Goal: Transaction & Acquisition: Book appointment/travel/reservation

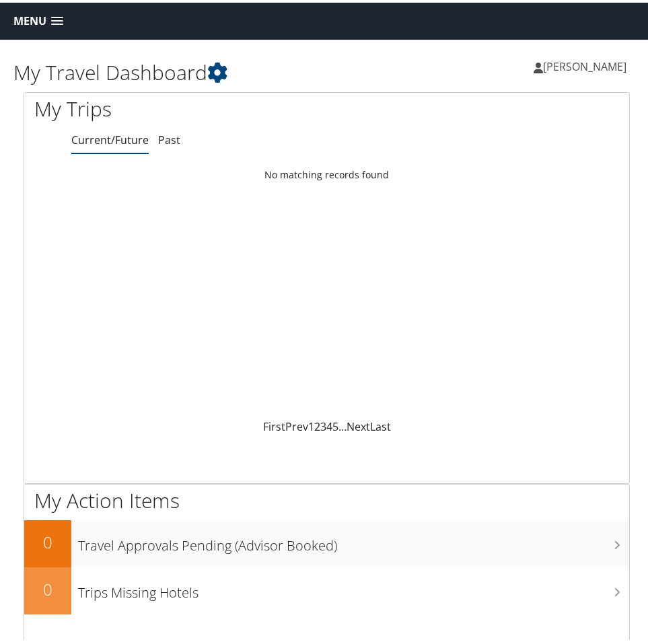
drag, startPoint x: 617, startPoint y: 40, endPoint x: 338, endPoint y: 17, distance: 279.5
click at [338, 17] on div "Menu Dashboards ► My Travel Dashboard Trips ► Current/Future Trips Past Trips T…" at bounding box center [326, 18] width 653 height 37
click at [435, 15] on div "Menu Dashboards ► My Travel Dashboard Trips ► Current/Future Trips Past Trips T…" at bounding box center [326, 18] width 653 height 37
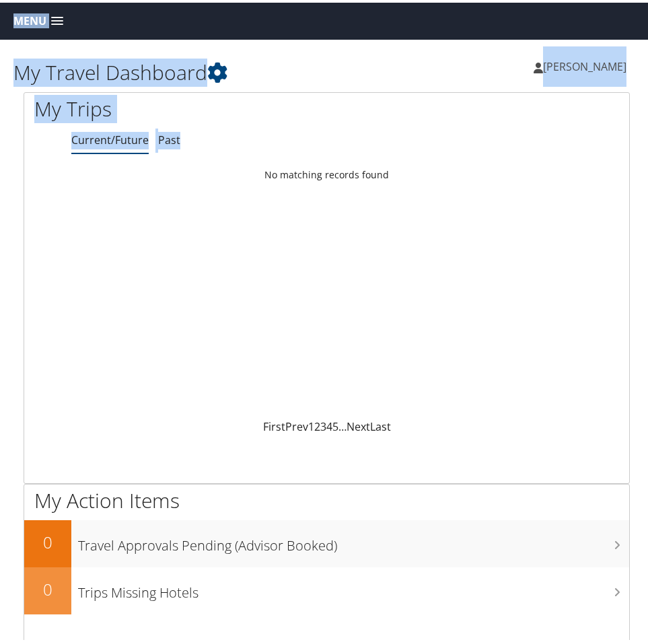
drag, startPoint x: 196, startPoint y: 12, endPoint x: -418, endPoint y: 243, distance: 656.2
click at [0, 243] on html "Menu Dashboards ► My Travel Dashboard Trips ► Current/Future Trips Past Trips T…" at bounding box center [326, 321] width 653 height 642
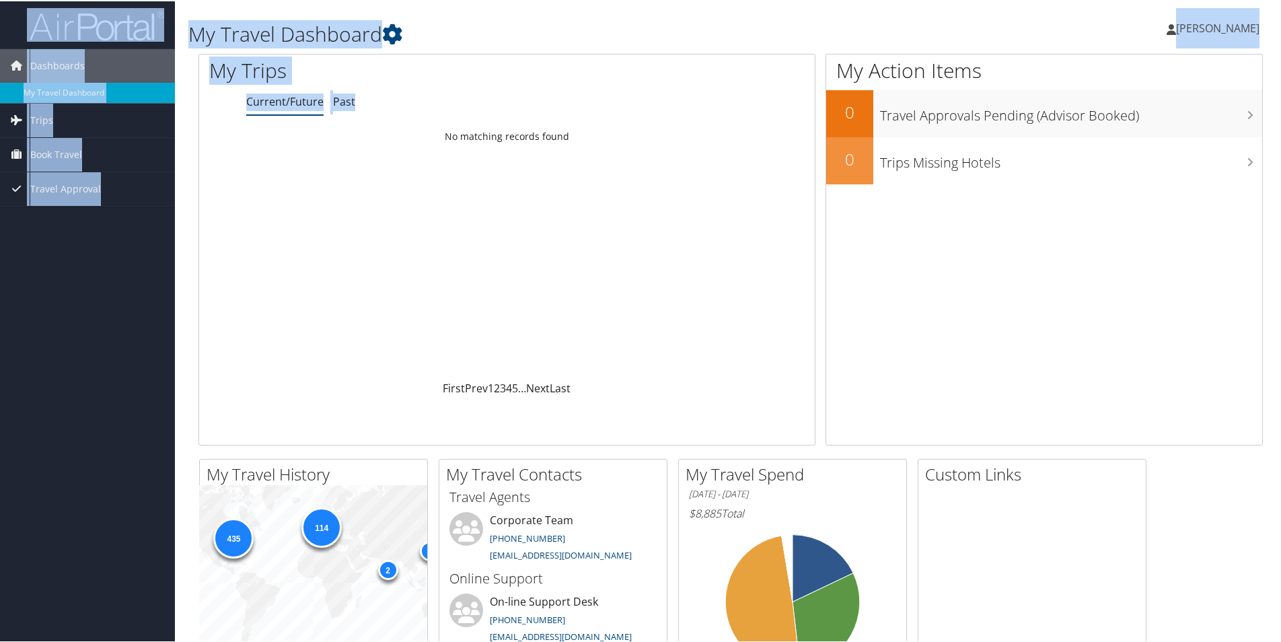
click at [56, 266] on div "Dashboards My Travel Dashboard Trips Current/Future Trips Past Trips Trips Miss…" at bounding box center [643, 368] width 1286 height 737
click at [54, 148] on span "Book Travel" at bounding box center [56, 154] width 52 height 34
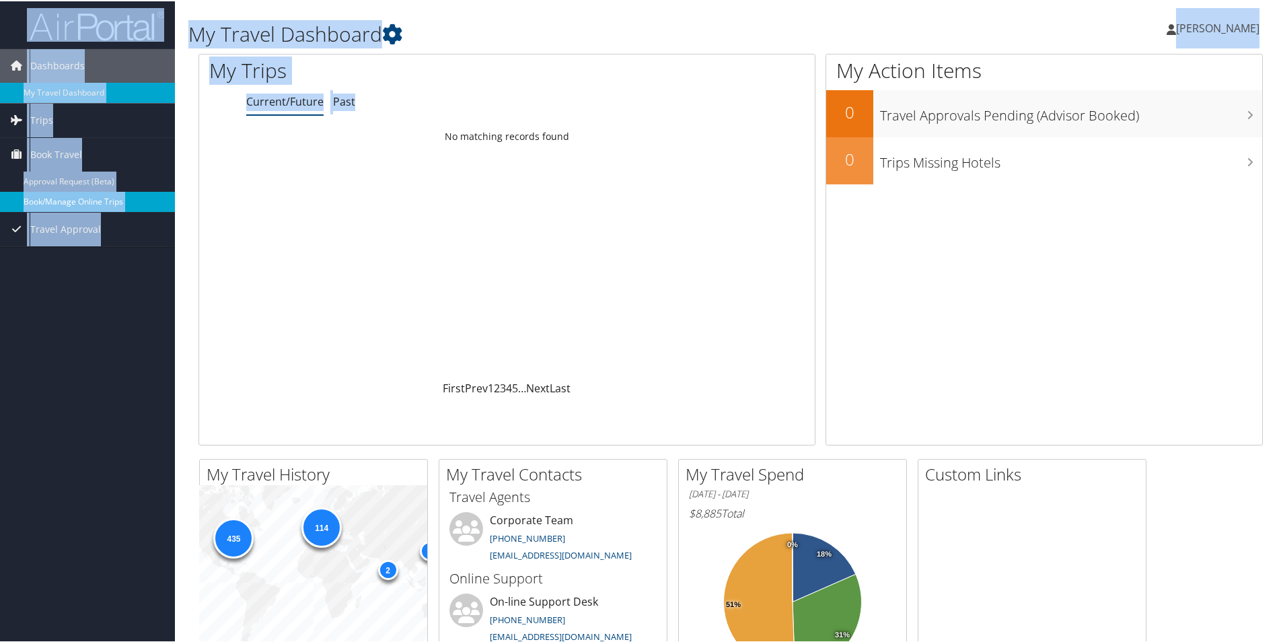
click at [61, 204] on link "Book/Manage Online Trips" at bounding box center [87, 200] width 175 height 20
